Goal: Information Seeking & Learning: Learn about a topic

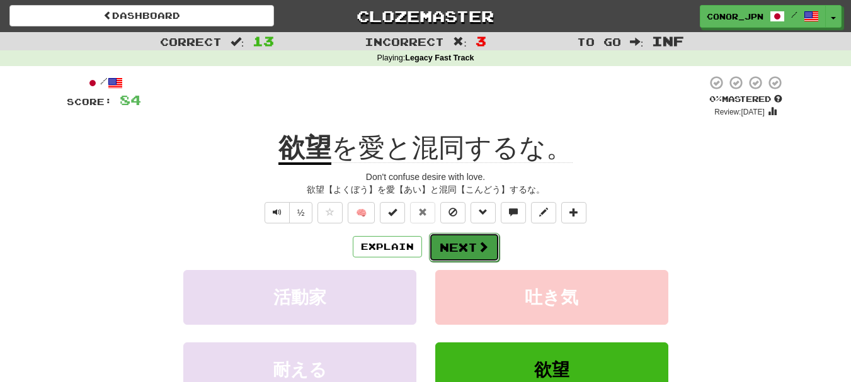
click at [460, 244] on button "Next" at bounding box center [464, 247] width 71 height 29
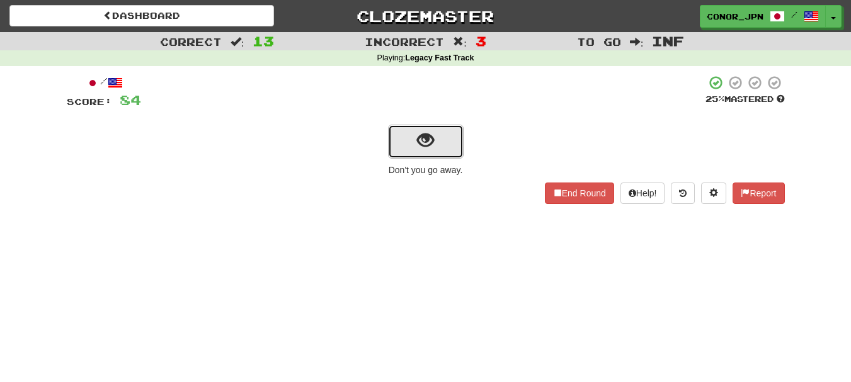
click at [449, 151] on button "show sentence" at bounding box center [426, 142] width 76 height 34
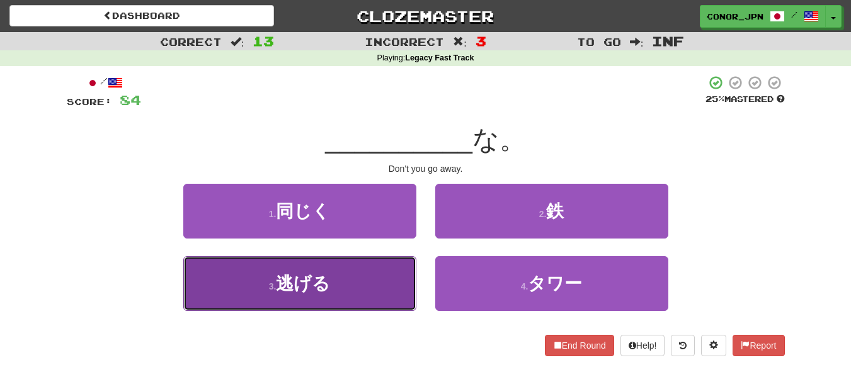
click at [376, 287] on button "3 . 逃げる" at bounding box center [299, 283] width 233 height 55
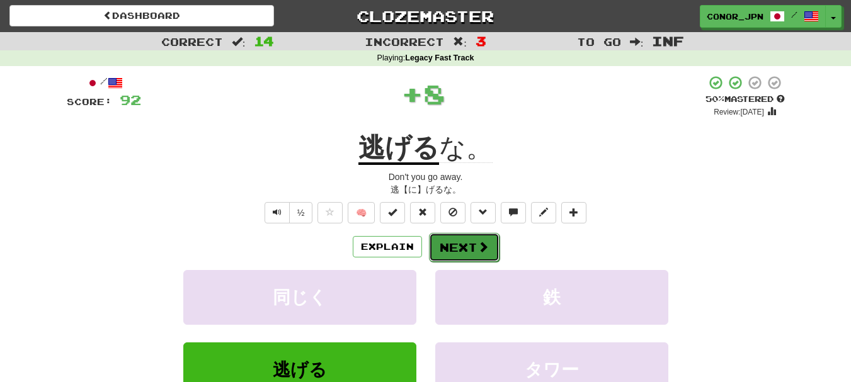
click at [466, 239] on button "Next" at bounding box center [464, 247] width 71 height 29
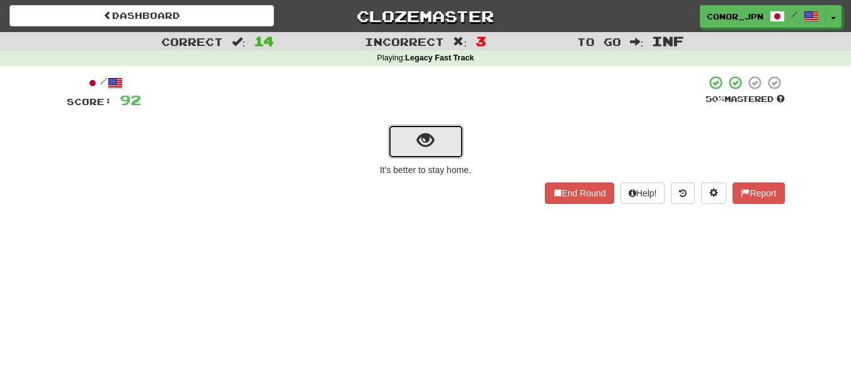
click at [405, 144] on button "show sentence" at bounding box center [426, 142] width 76 height 34
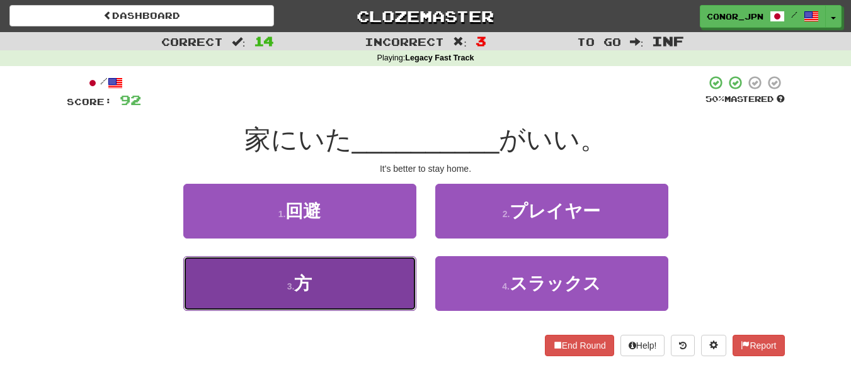
click at [222, 292] on button "3 . 方" at bounding box center [299, 283] width 233 height 55
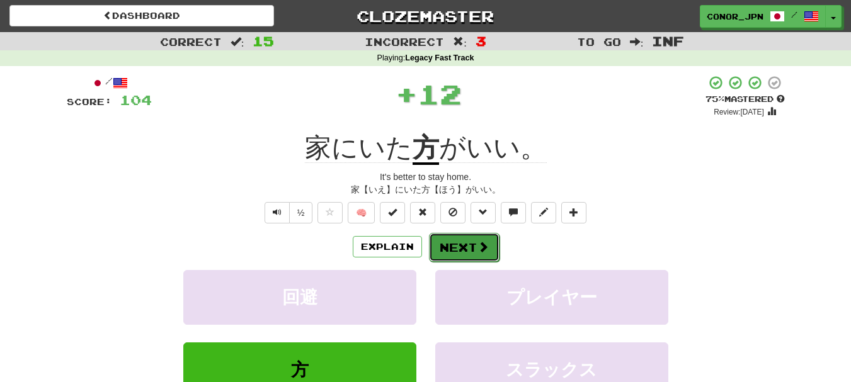
click at [487, 261] on button "Next" at bounding box center [464, 247] width 71 height 29
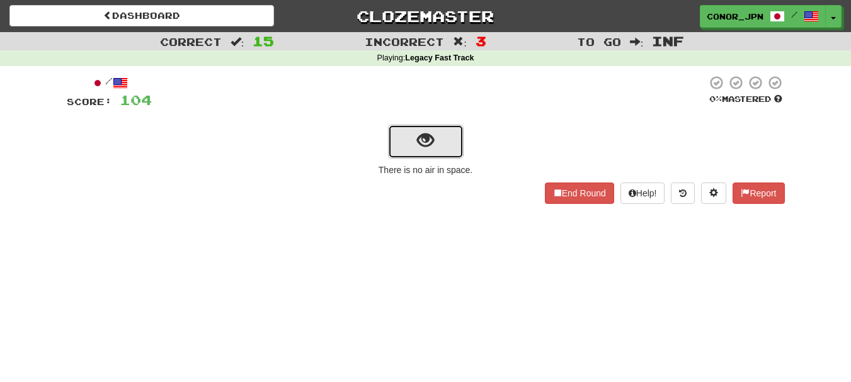
click at [421, 134] on span "show sentence" at bounding box center [425, 140] width 17 height 17
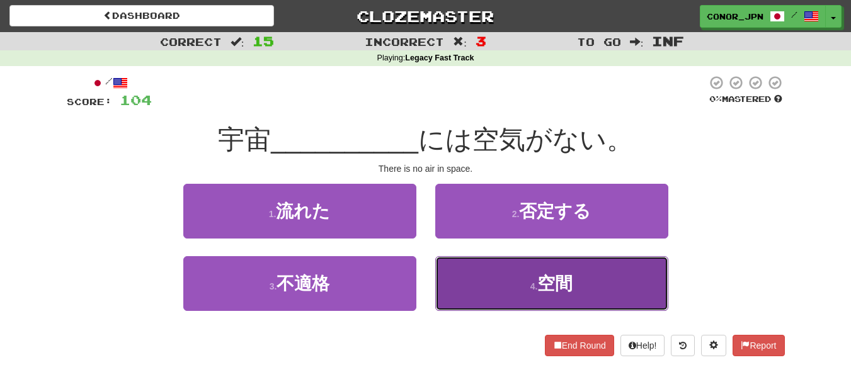
click at [511, 289] on button "4 . 空間" at bounding box center [551, 283] width 233 height 55
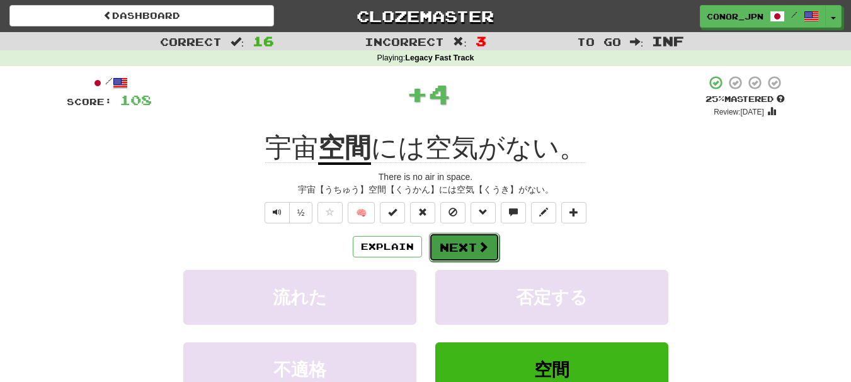
click at [474, 251] on button "Next" at bounding box center [464, 247] width 71 height 29
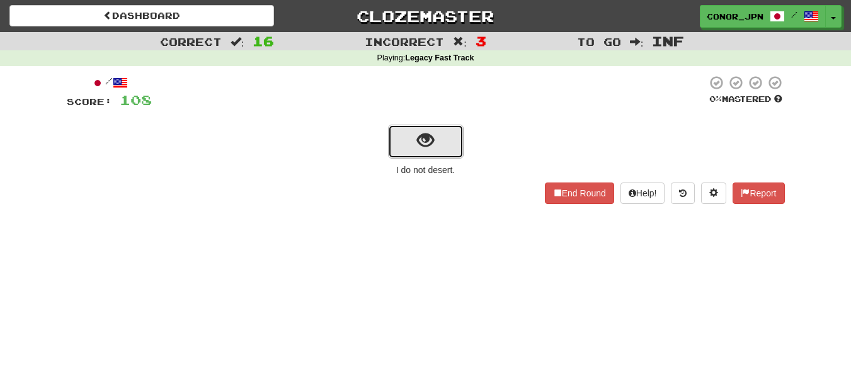
click at [415, 143] on button "show sentence" at bounding box center [426, 142] width 76 height 34
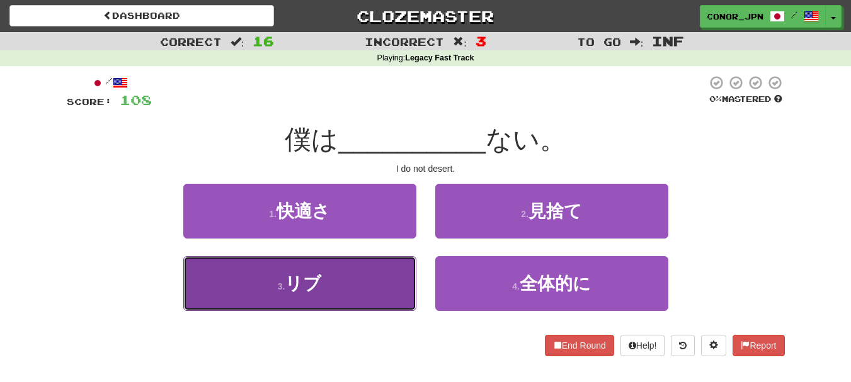
click at [273, 282] on button "3 . リブ" at bounding box center [299, 283] width 233 height 55
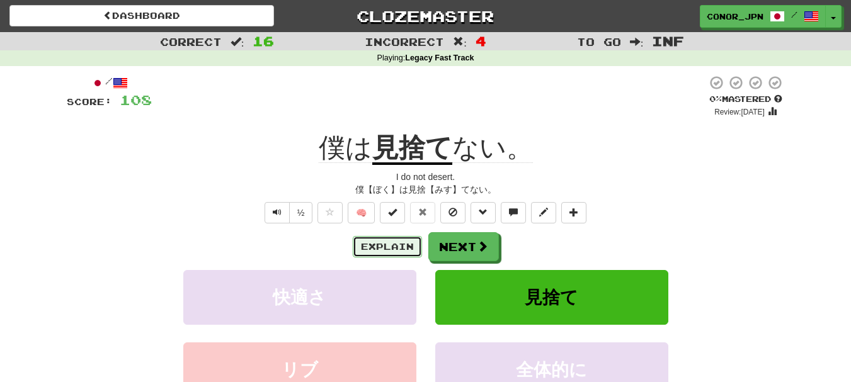
click at [410, 248] on button "Explain" at bounding box center [387, 246] width 69 height 21
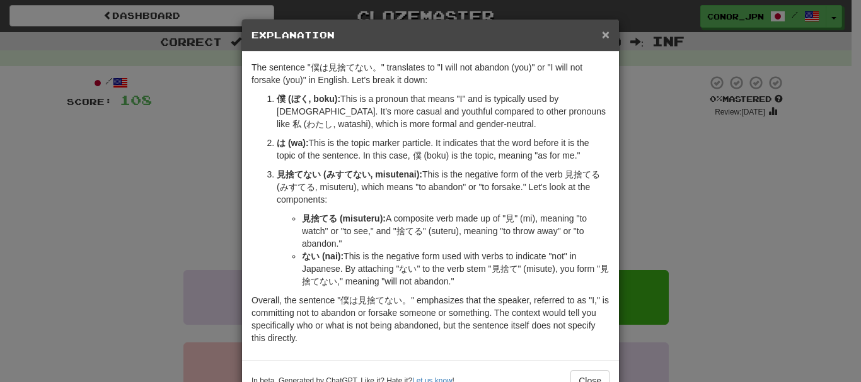
click at [602, 35] on span "×" at bounding box center [606, 34] width 8 height 14
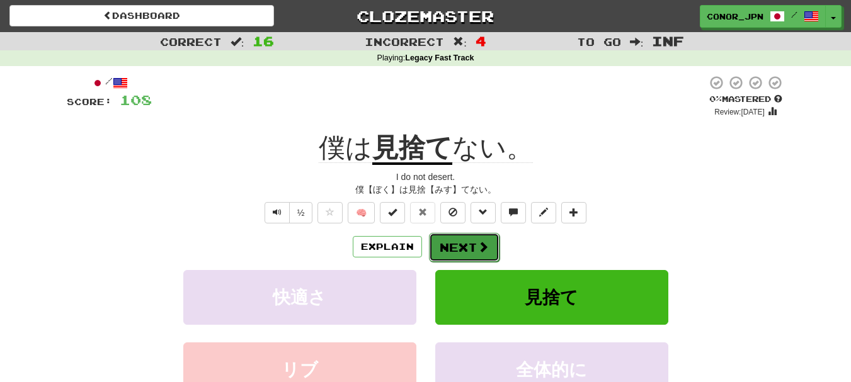
click at [457, 253] on button "Next" at bounding box center [464, 247] width 71 height 29
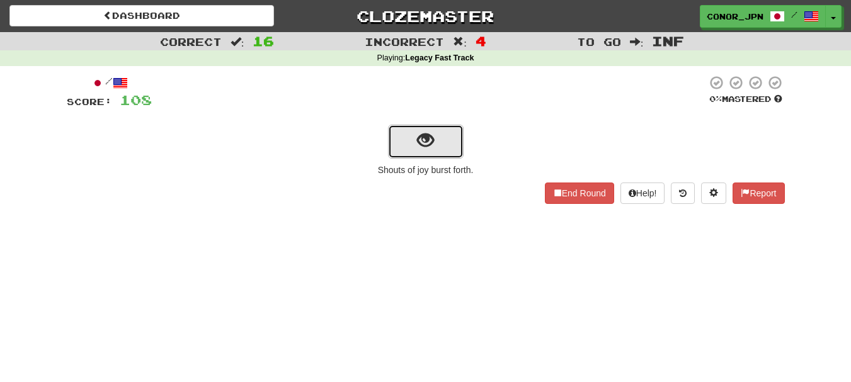
click at [434, 130] on button "show sentence" at bounding box center [426, 142] width 76 height 34
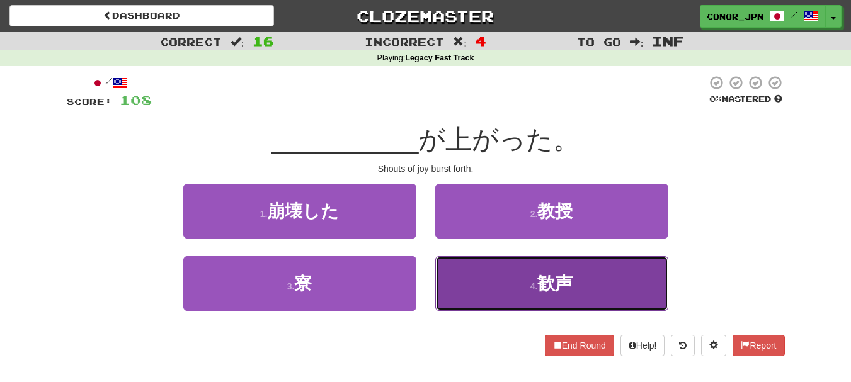
click at [558, 306] on button "4 . 歓声" at bounding box center [551, 283] width 233 height 55
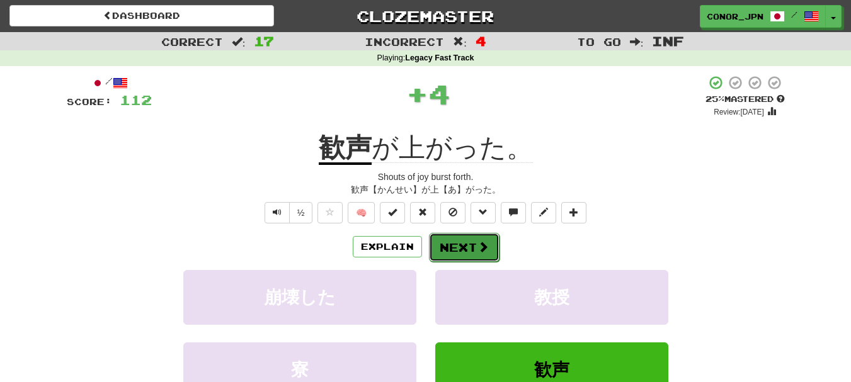
click at [482, 257] on button "Next" at bounding box center [464, 247] width 71 height 29
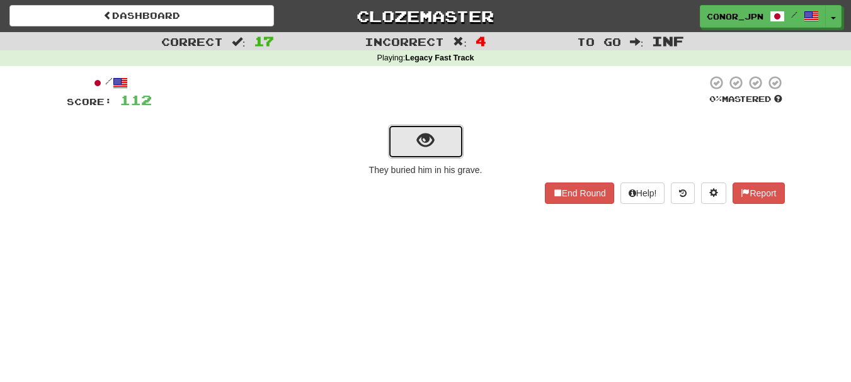
click at [420, 142] on span "show sentence" at bounding box center [425, 140] width 17 height 17
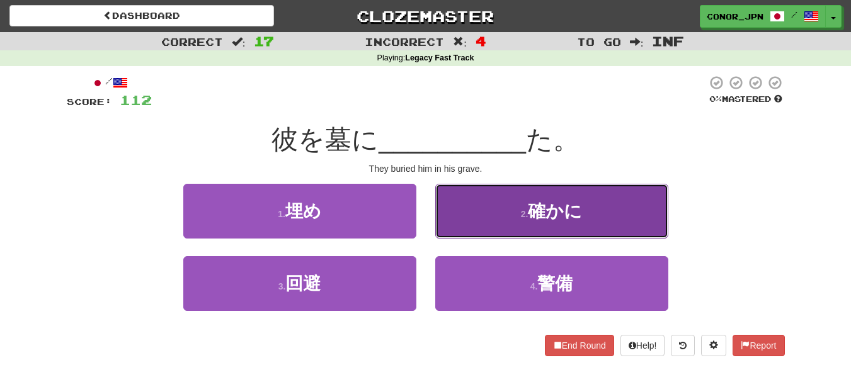
click at [491, 202] on button "2 . 確かに" at bounding box center [551, 211] width 233 height 55
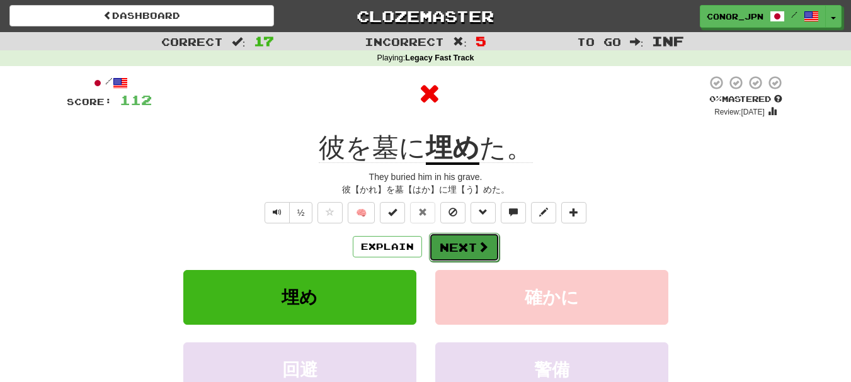
click at [471, 241] on button "Next" at bounding box center [464, 247] width 71 height 29
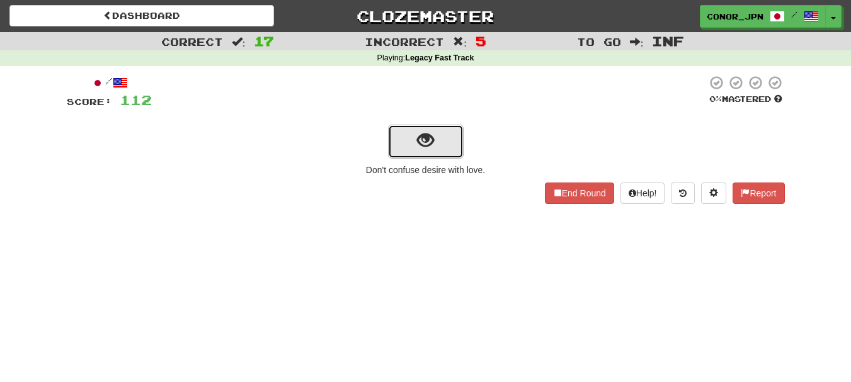
click at [432, 142] on span "show sentence" at bounding box center [425, 140] width 17 height 17
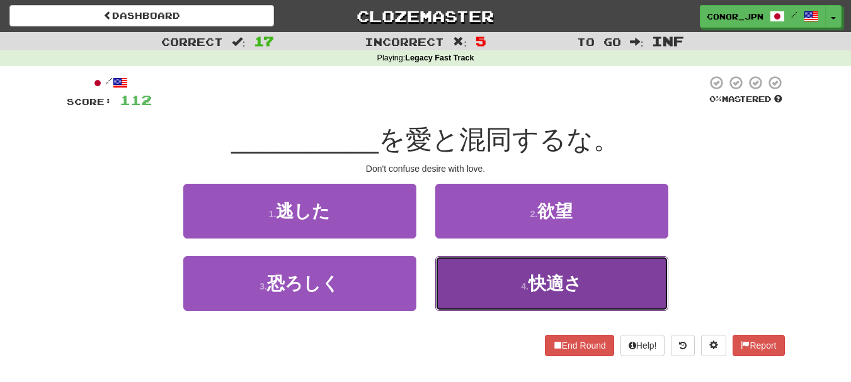
click at [516, 273] on button "4 . 快適さ" at bounding box center [551, 283] width 233 height 55
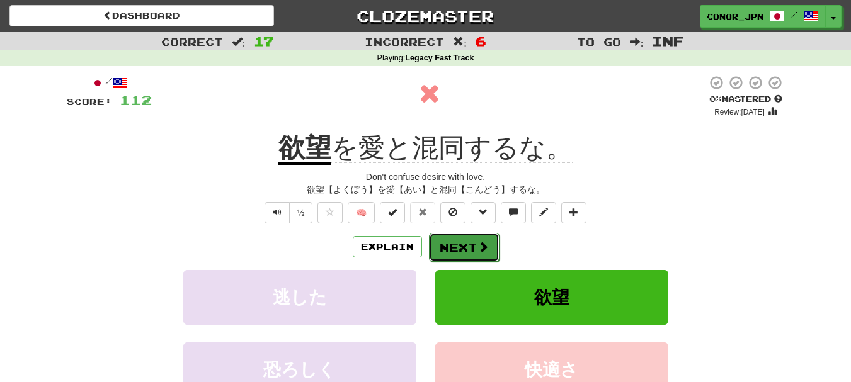
click at [480, 250] on span at bounding box center [483, 246] width 11 height 11
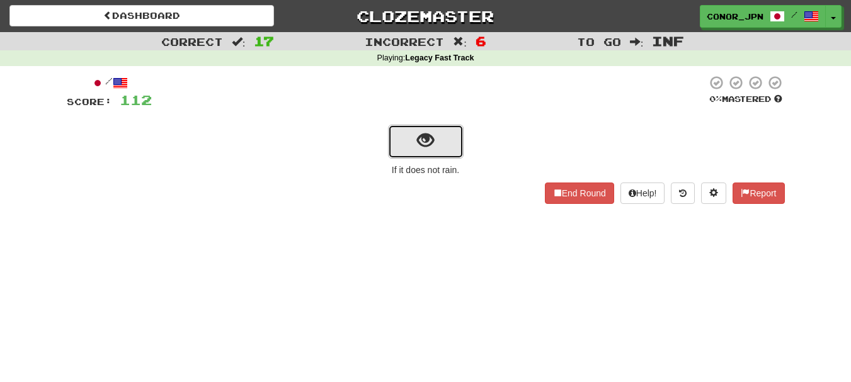
click at [423, 134] on span "show sentence" at bounding box center [425, 140] width 17 height 17
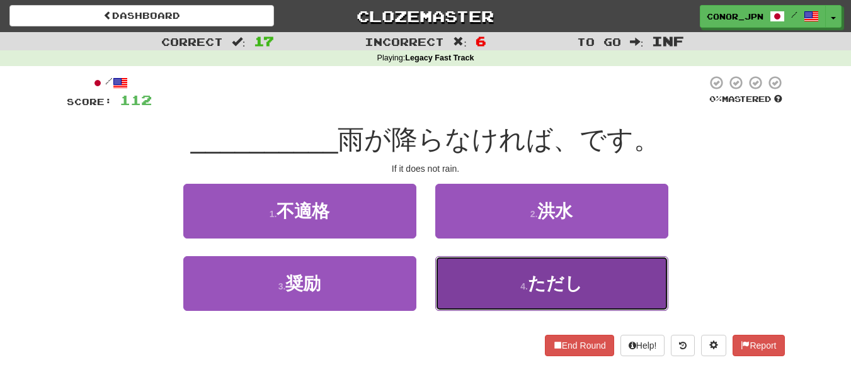
click at [509, 260] on button "4 . ただし" at bounding box center [551, 283] width 233 height 55
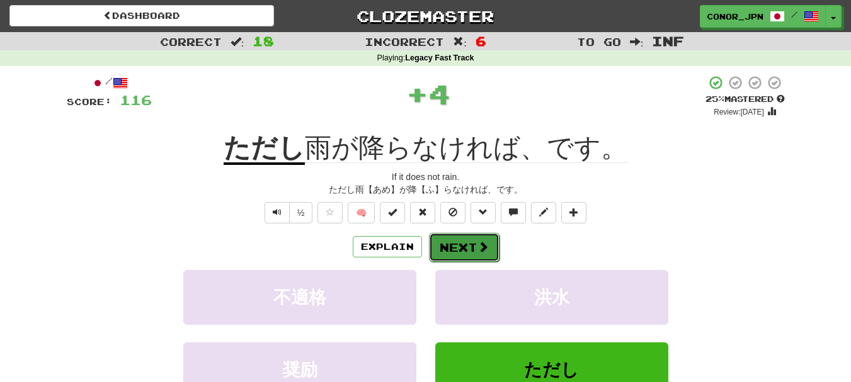
click at [473, 237] on button "Next" at bounding box center [464, 247] width 71 height 29
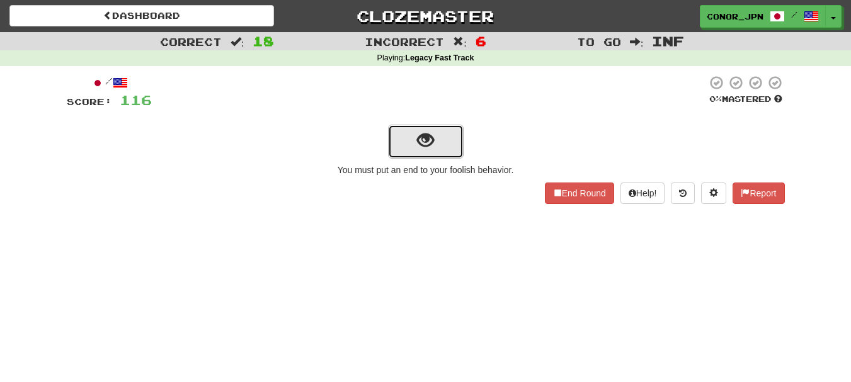
click at [425, 139] on span "show sentence" at bounding box center [425, 140] width 17 height 17
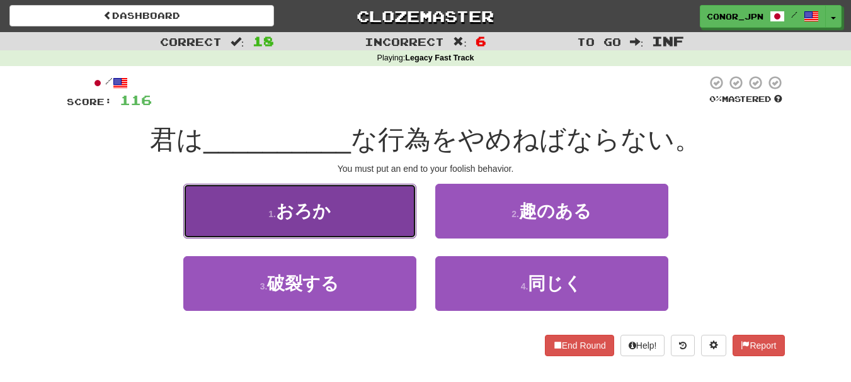
click at [278, 207] on span "おろか" at bounding box center [303, 212] width 55 height 20
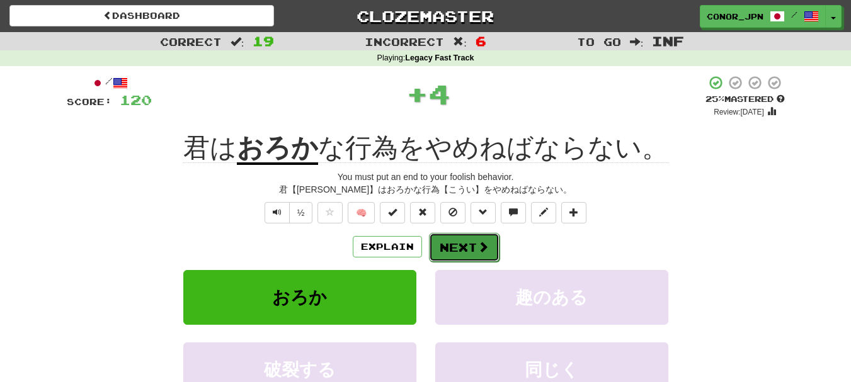
click at [457, 248] on button "Next" at bounding box center [464, 247] width 71 height 29
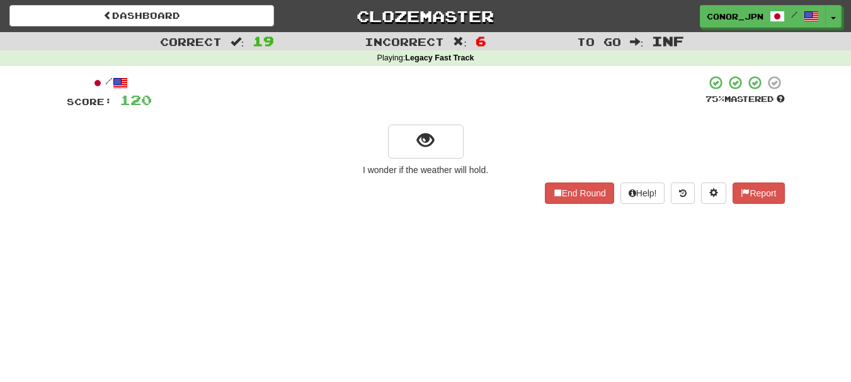
click at [381, 125] on div at bounding box center [426, 141] width 718 height 36
click at [396, 131] on button "show sentence" at bounding box center [426, 142] width 76 height 34
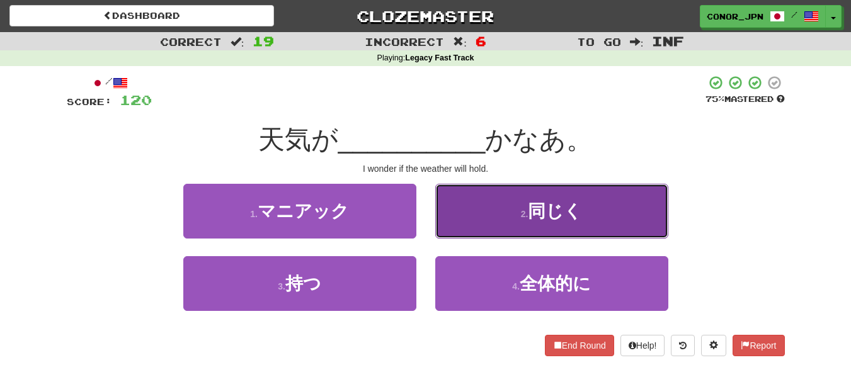
click at [519, 197] on button "2 . 同じく" at bounding box center [551, 211] width 233 height 55
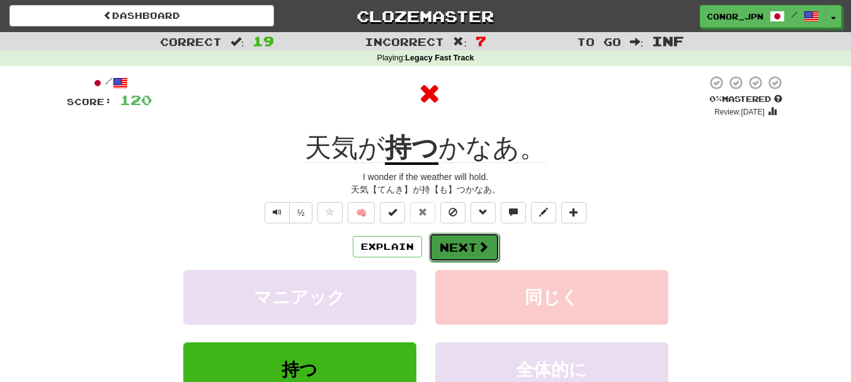
click at [477, 256] on button "Next" at bounding box center [464, 247] width 71 height 29
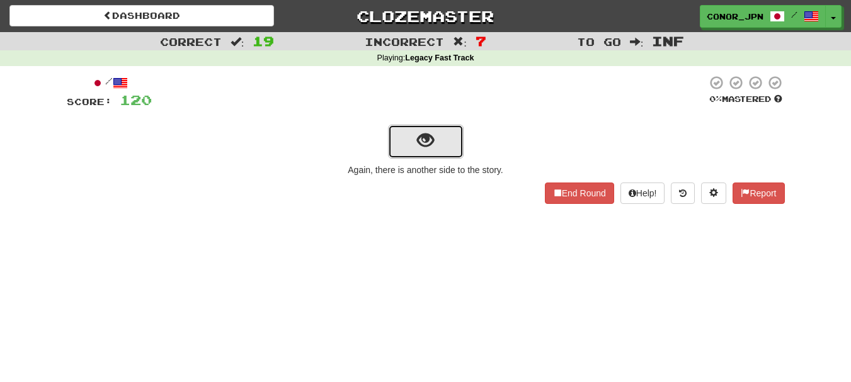
click at [401, 142] on button "show sentence" at bounding box center [426, 142] width 76 height 34
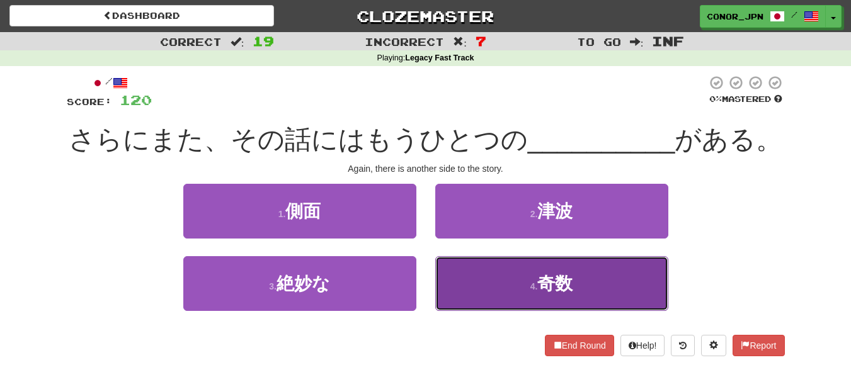
click at [619, 274] on button "4 . 奇数" at bounding box center [551, 283] width 233 height 55
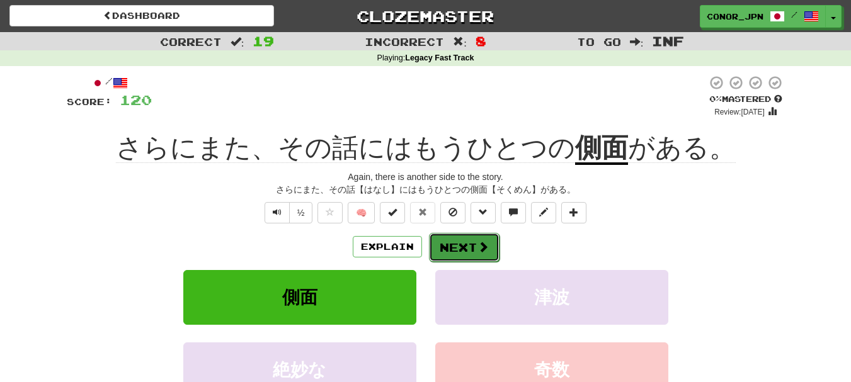
click at [486, 248] on span at bounding box center [483, 246] width 11 height 11
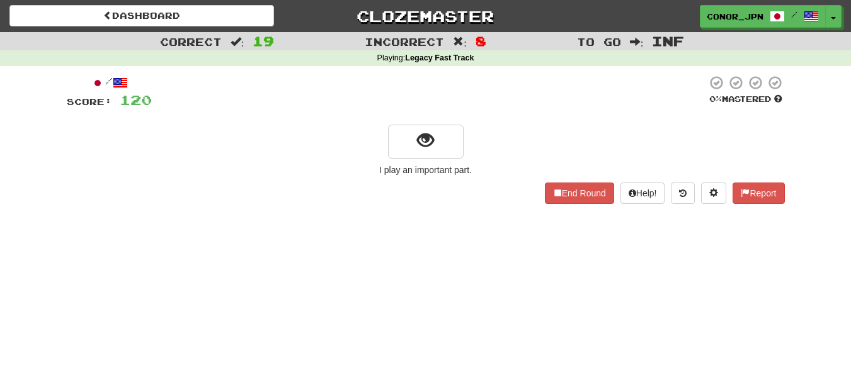
click at [435, 164] on div "I play an important part." at bounding box center [426, 170] width 718 height 13
click at [429, 152] on button "show sentence" at bounding box center [426, 142] width 76 height 34
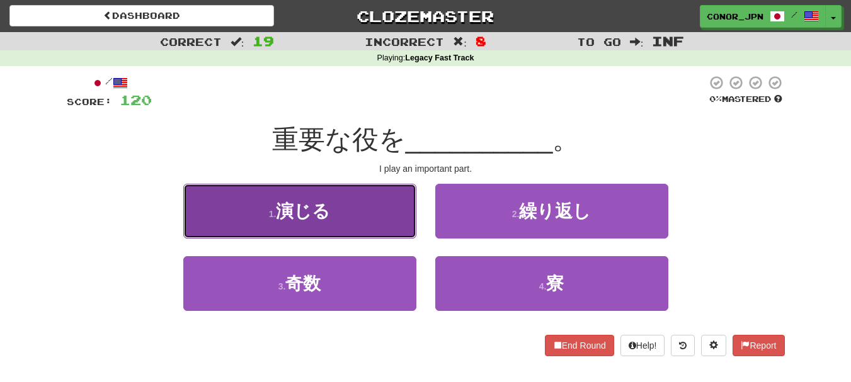
click at [287, 218] on span "演じる" at bounding box center [303, 212] width 54 height 20
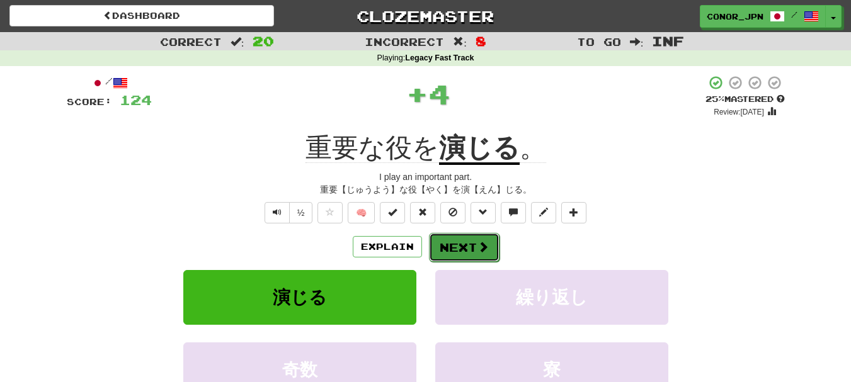
click at [452, 235] on button "Next" at bounding box center [464, 247] width 71 height 29
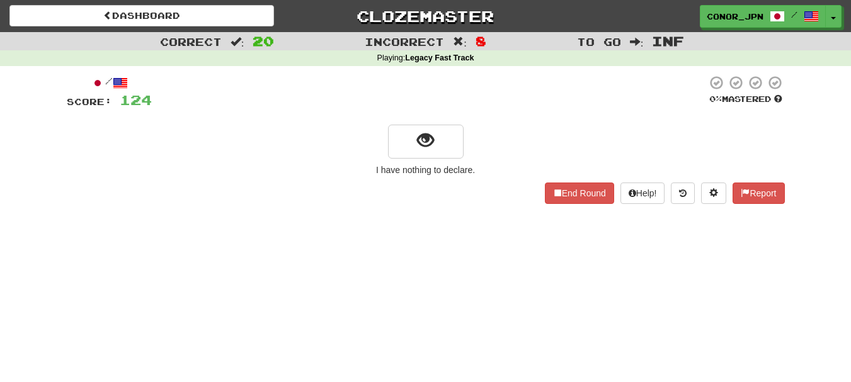
click at [449, 163] on div "/ Score: 124 0 % Mastered I have nothing to declare. End Round Help! Report" at bounding box center [426, 139] width 718 height 129
click at [442, 138] on button "show sentence" at bounding box center [426, 142] width 76 height 34
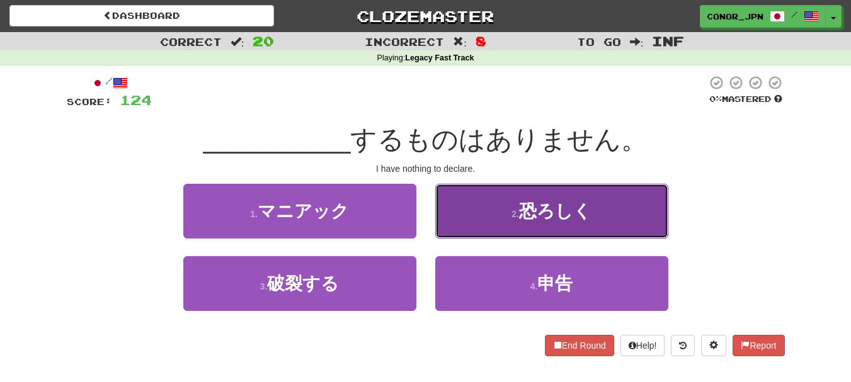
click at [624, 198] on button "2 . 恐ろしく" at bounding box center [551, 211] width 233 height 55
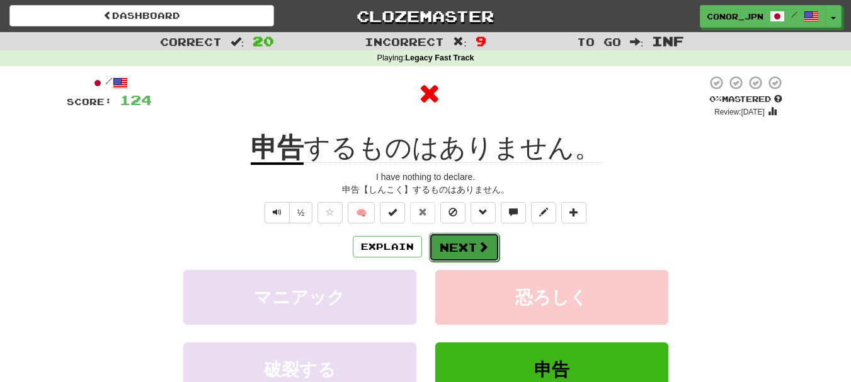
click at [481, 243] on span at bounding box center [483, 246] width 11 height 11
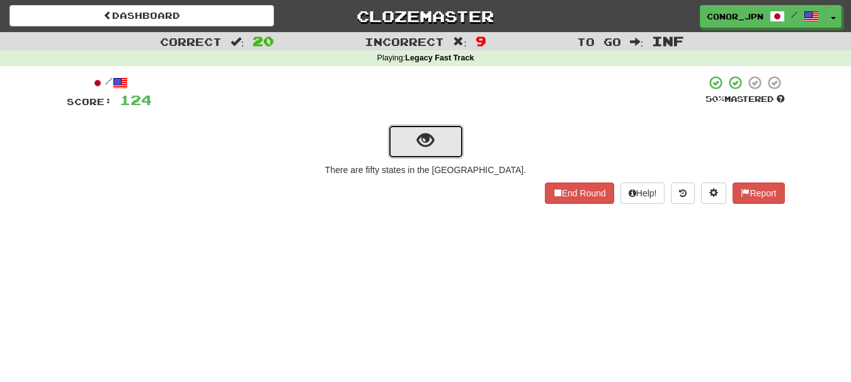
click at [408, 144] on button "show sentence" at bounding box center [426, 142] width 76 height 34
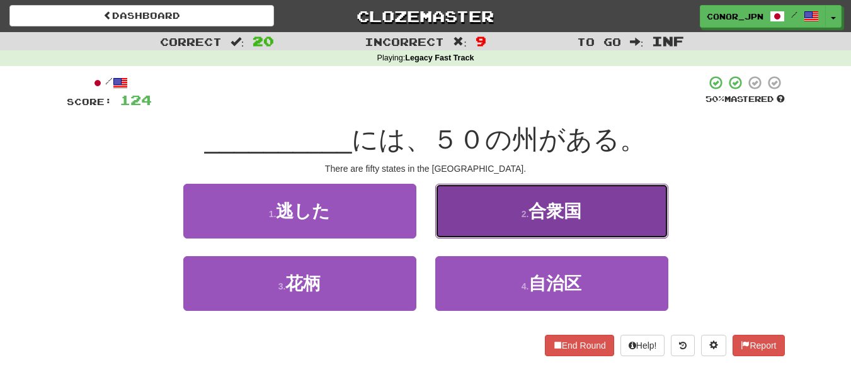
click at [539, 203] on span "合衆国" at bounding box center [555, 212] width 53 height 20
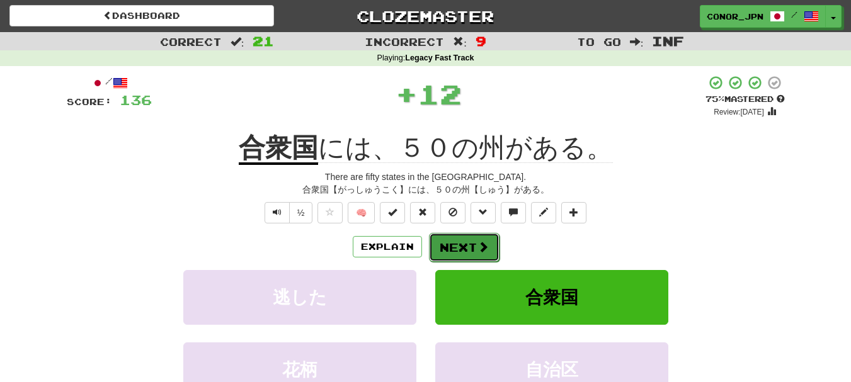
click at [457, 258] on button "Next" at bounding box center [464, 247] width 71 height 29
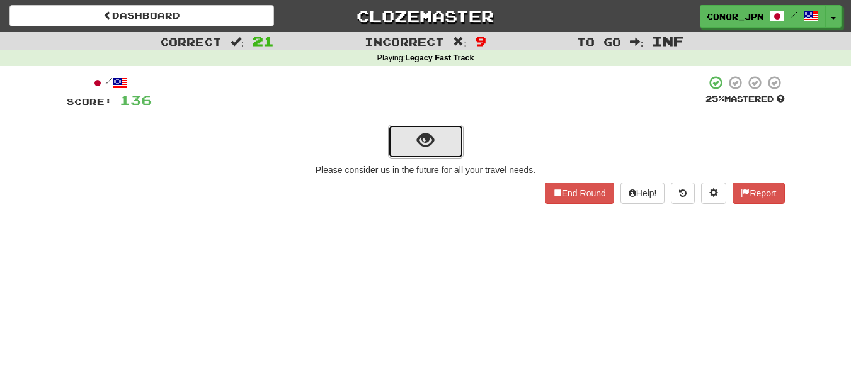
click at [434, 151] on button "show sentence" at bounding box center [426, 142] width 76 height 34
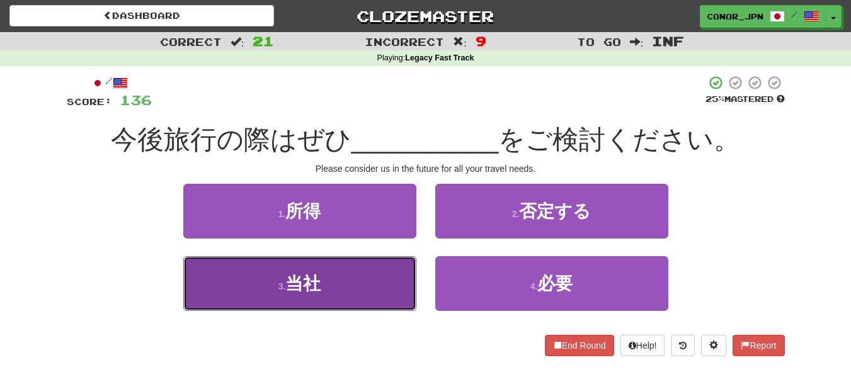
click at [374, 256] on button "3 . 当社" at bounding box center [299, 283] width 233 height 55
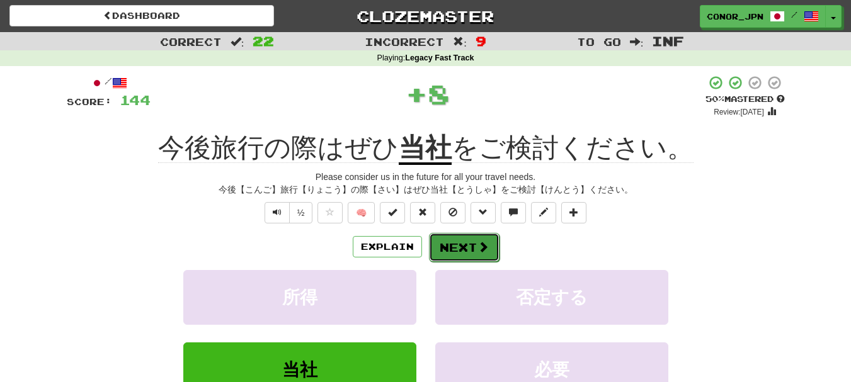
click at [463, 239] on button "Next" at bounding box center [464, 247] width 71 height 29
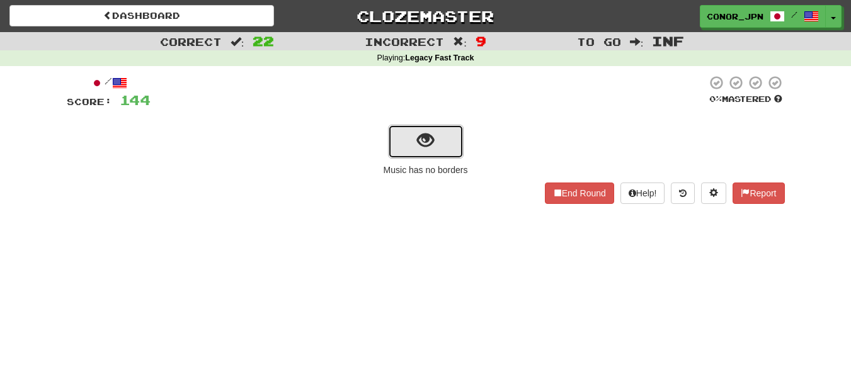
click at [436, 129] on button "show sentence" at bounding box center [426, 142] width 76 height 34
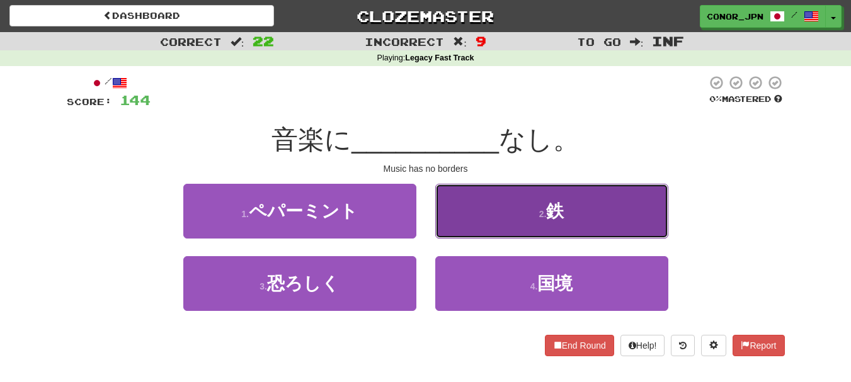
click at [569, 206] on button "2 . 鉄" at bounding box center [551, 211] width 233 height 55
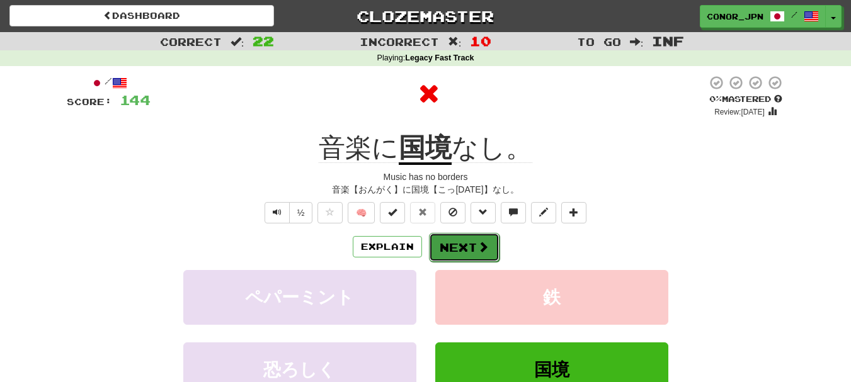
click at [456, 237] on button "Next" at bounding box center [464, 247] width 71 height 29
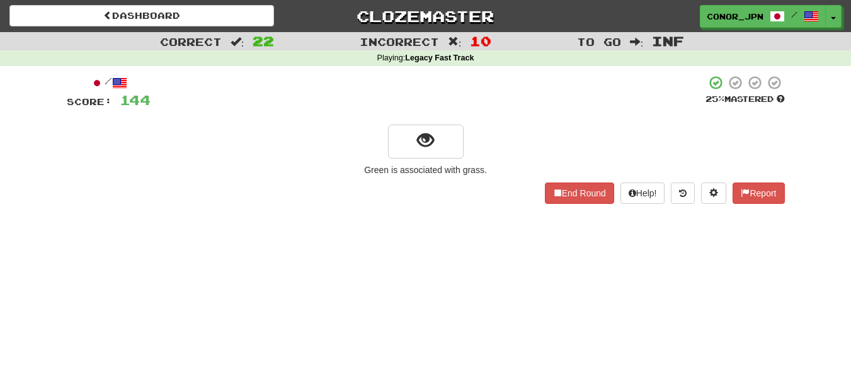
click at [432, 163] on div "/ Score: 144 25 % Mastered Green is associated with grass. End Round Help! Repo…" at bounding box center [426, 139] width 718 height 129
click at [422, 132] on span "show sentence" at bounding box center [425, 140] width 17 height 17
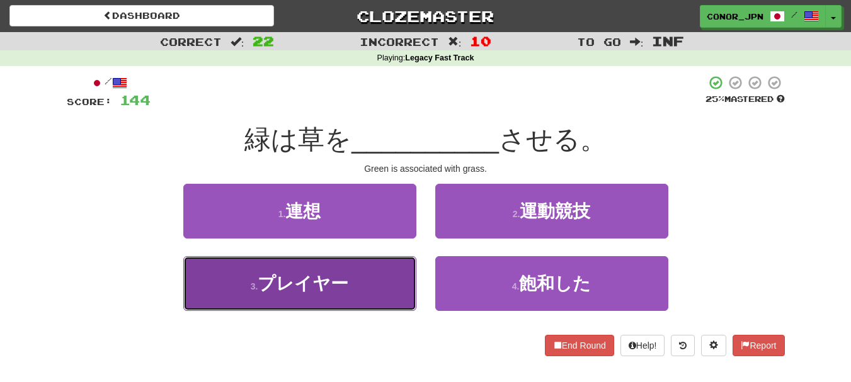
click at [393, 296] on button "3 . プレイヤー" at bounding box center [299, 283] width 233 height 55
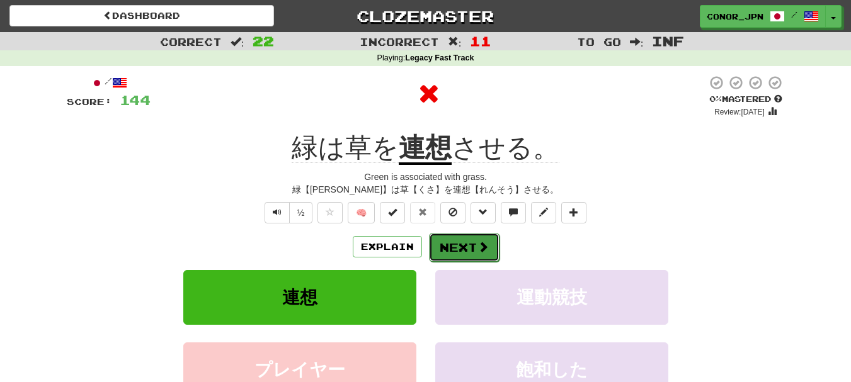
click at [481, 241] on span at bounding box center [483, 246] width 11 height 11
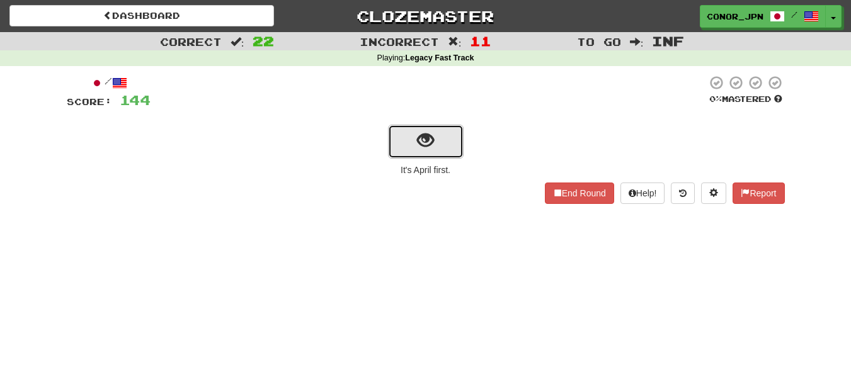
click at [444, 143] on button "show sentence" at bounding box center [426, 142] width 76 height 34
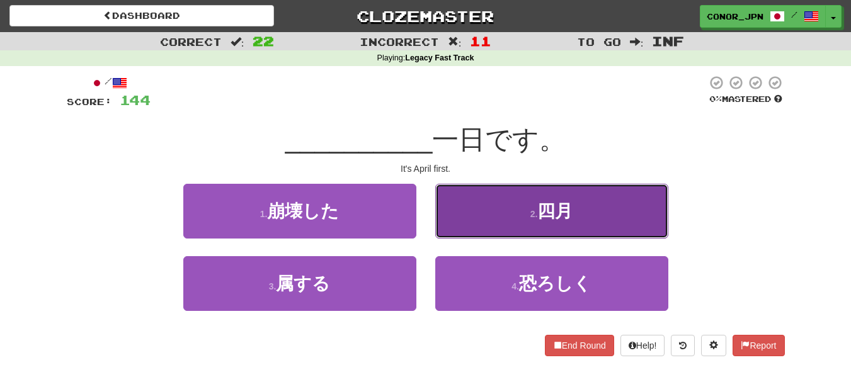
click at [540, 198] on button "2 . 四月" at bounding box center [551, 211] width 233 height 55
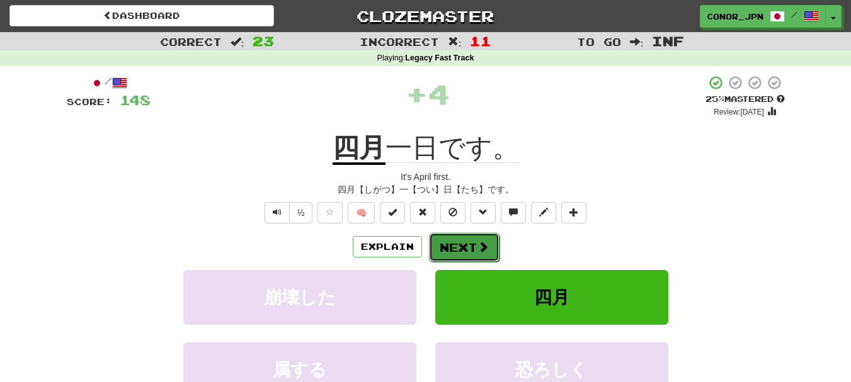
click at [465, 242] on button "Next" at bounding box center [464, 247] width 71 height 29
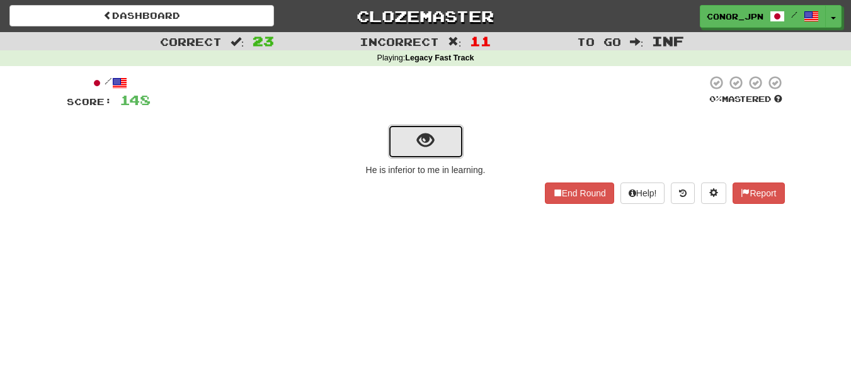
click at [462, 143] on button "show sentence" at bounding box center [426, 142] width 76 height 34
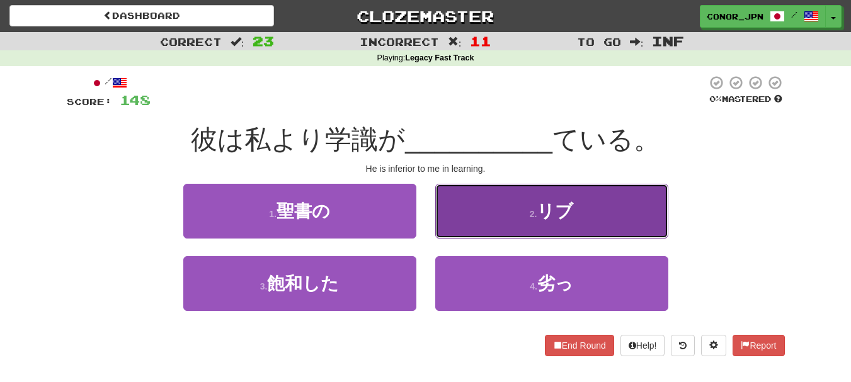
click at [527, 187] on button "2 . リブ" at bounding box center [551, 211] width 233 height 55
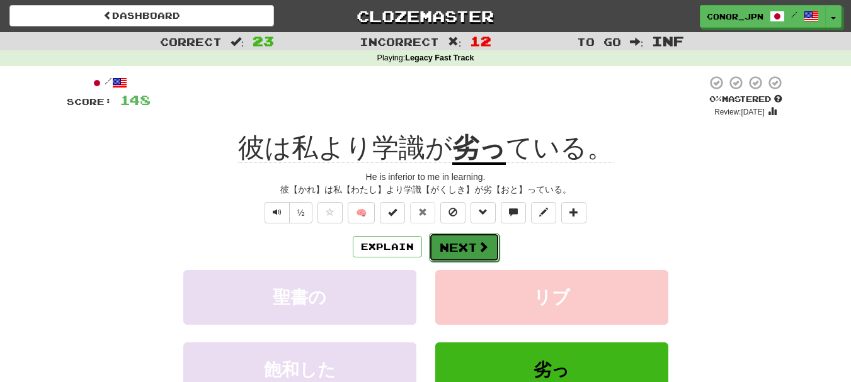
click at [463, 243] on button "Next" at bounding box center [464, 247] width 71 height 29
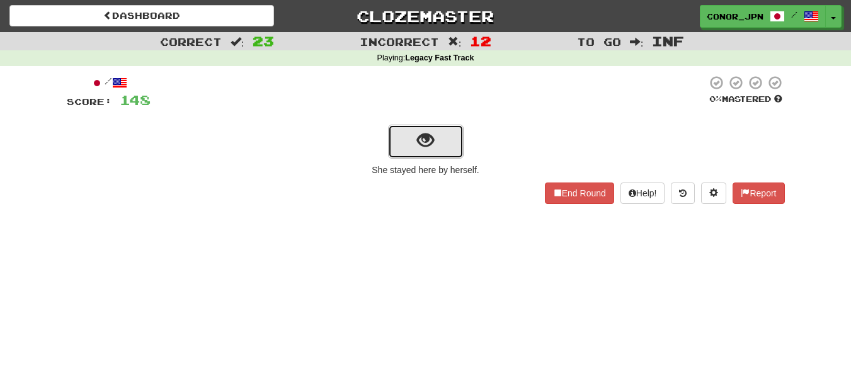
click at [453, 142] on button "show sentence" at bounding box center [426, 142] width 76 height 34
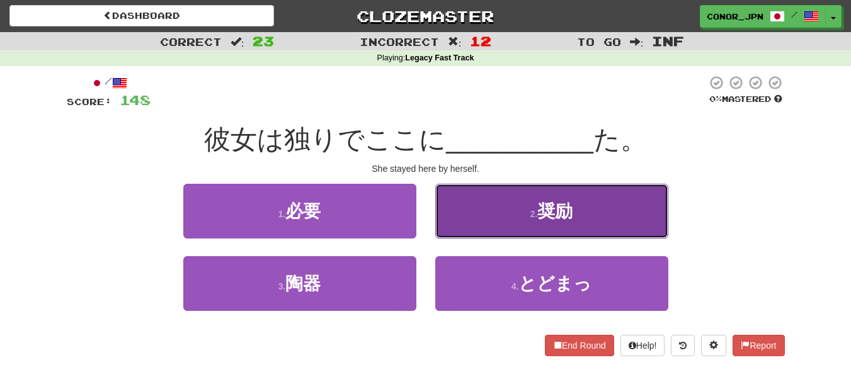
click at [565, 205] on span "奨励" at bounding box center [555, 212] width 35 height 20
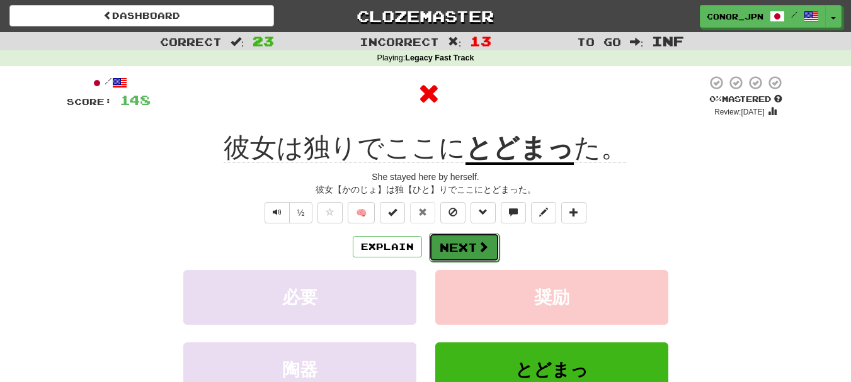
click at [480, 244] on span at bounding box center [483, 246] width 11 height 11
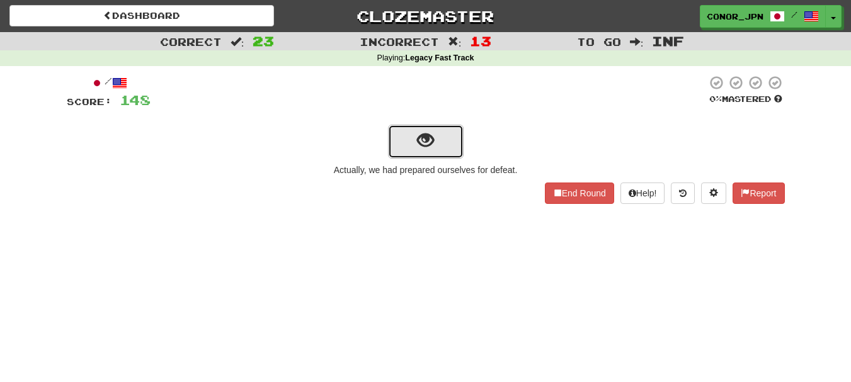
click at [425, 149] on span "show sentence" at bounding box center [425, 140] width 17 height 17
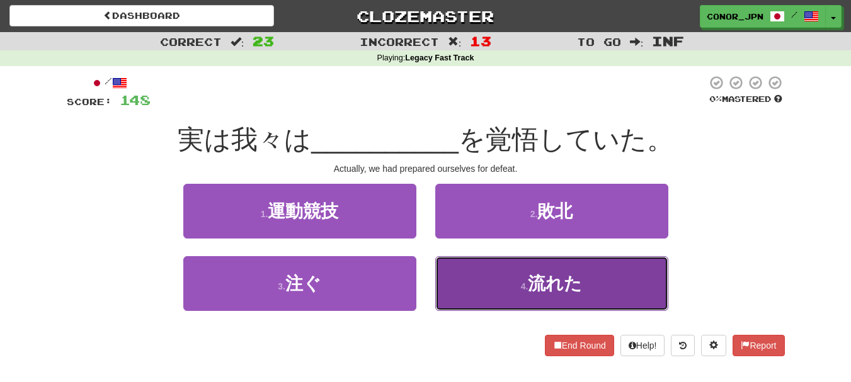
click at [488, 272] on button "4 . 流れた" at bounding box center [551, 283] width 233 height 55
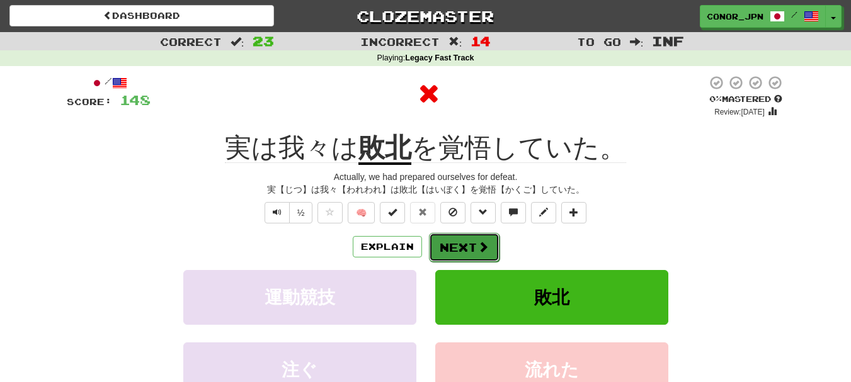
click at [471, 257] on button "Next" at bounding box center [464, 247] width 71 height 29
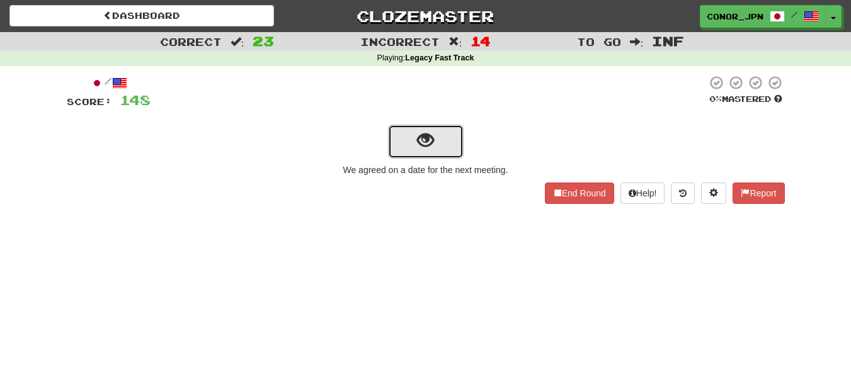
click at [418, 153] on button "show sentence" at bounding box center [426, 142] width 76 height 34
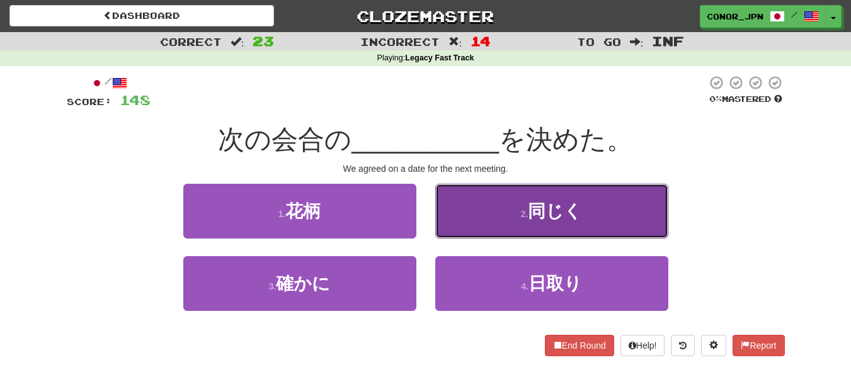
click at [489, 222] on button "2 . 同じく" at bounding box center [551, 211] width 233 height 55
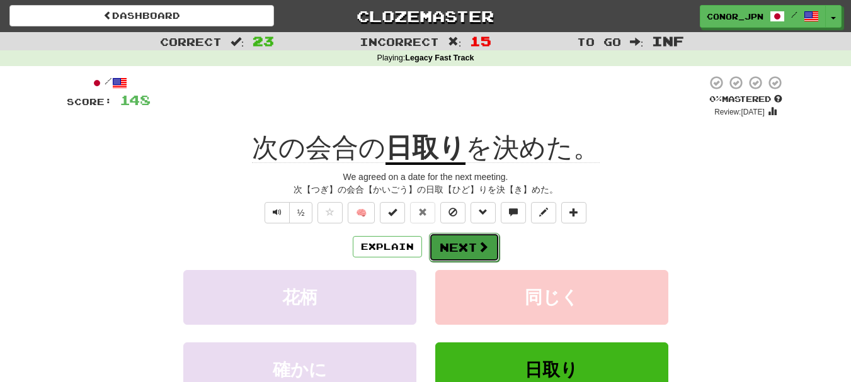
click at [458, 251] on button "Next" at bounding box center [464, 247] width 71 height 29
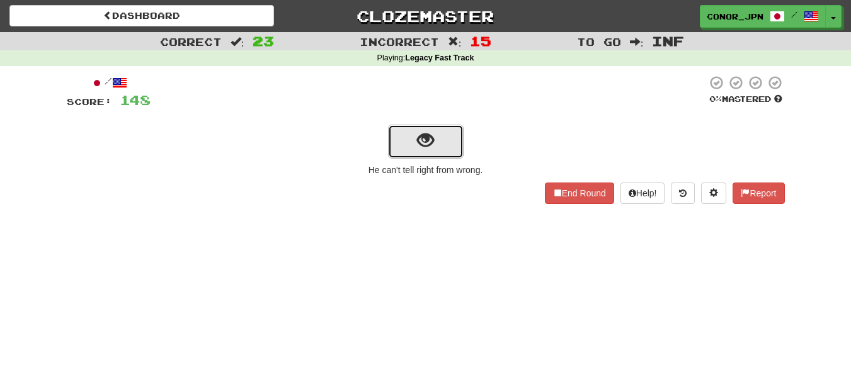
click at [437, 135] on button "show sentence" at bounding box center [426, 142] width 76 height 34
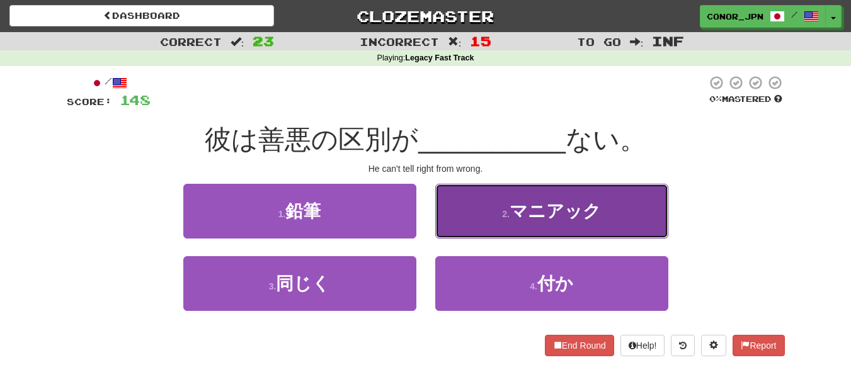
click at [571, 198] on button "2 . マニアック" at bounding box center [551, 211] width 233 height 55
